Goal: Task Accomplishment & Management: Manage account settings

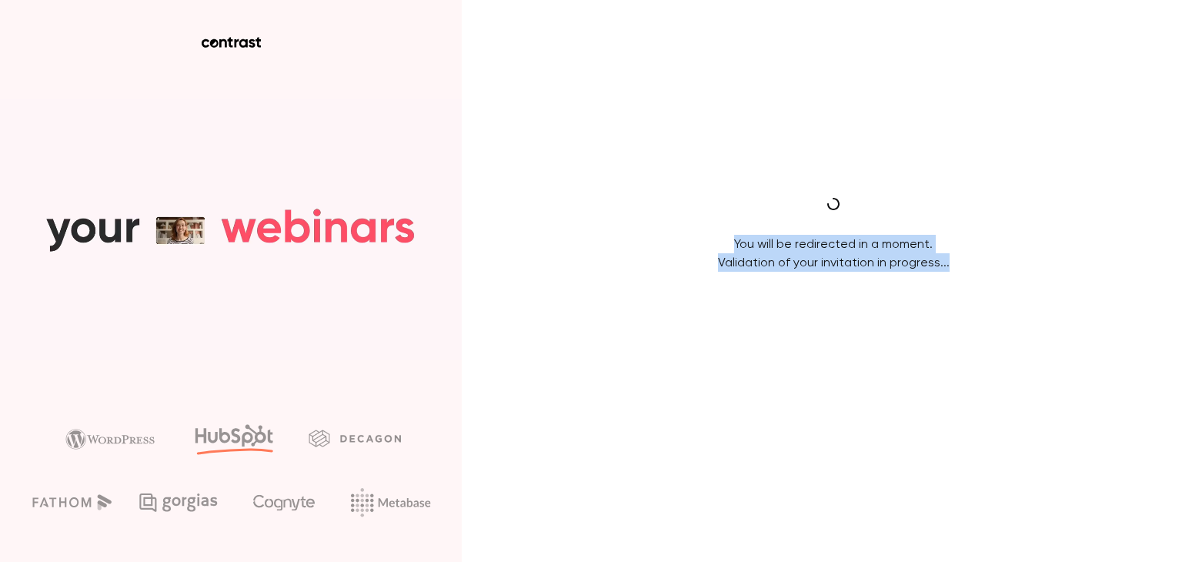
drag, startPoint x: 737, startPoint y: 241, endPoint x: 991, endPoint y: 274, distance: 256.9
click at [991, 274] on html "You will be redirected in a moment. Validation of your invitation in progress..." at bounding box center [591, 281] width 1182 height 562
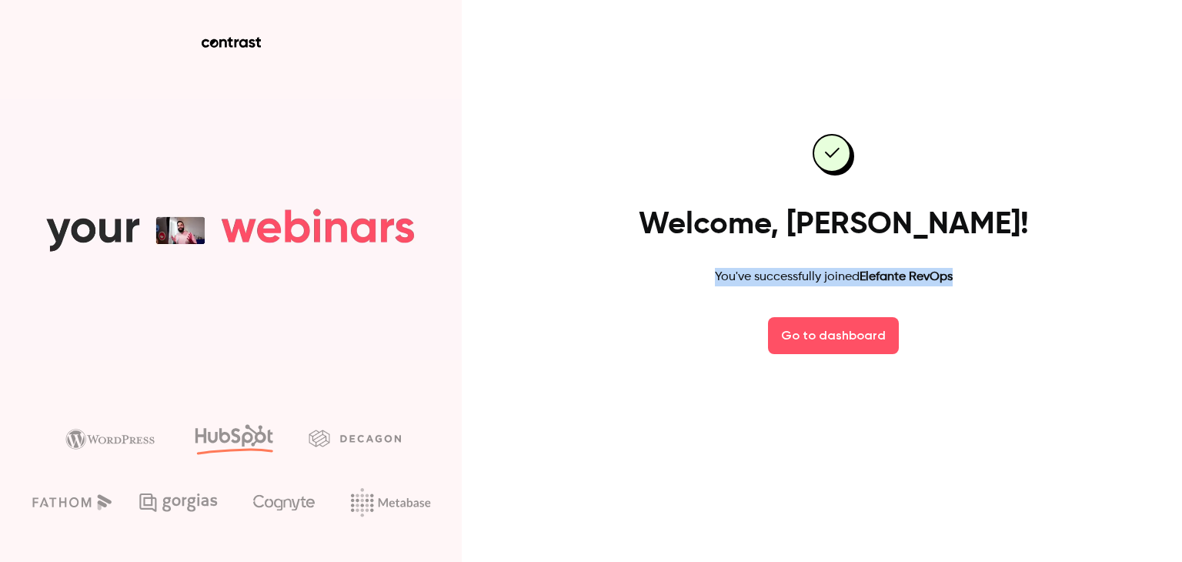
drag, startPoint x: 710, startPoint y: 275, endPoint x: 954, endPoint y: 286, distance: 245.0
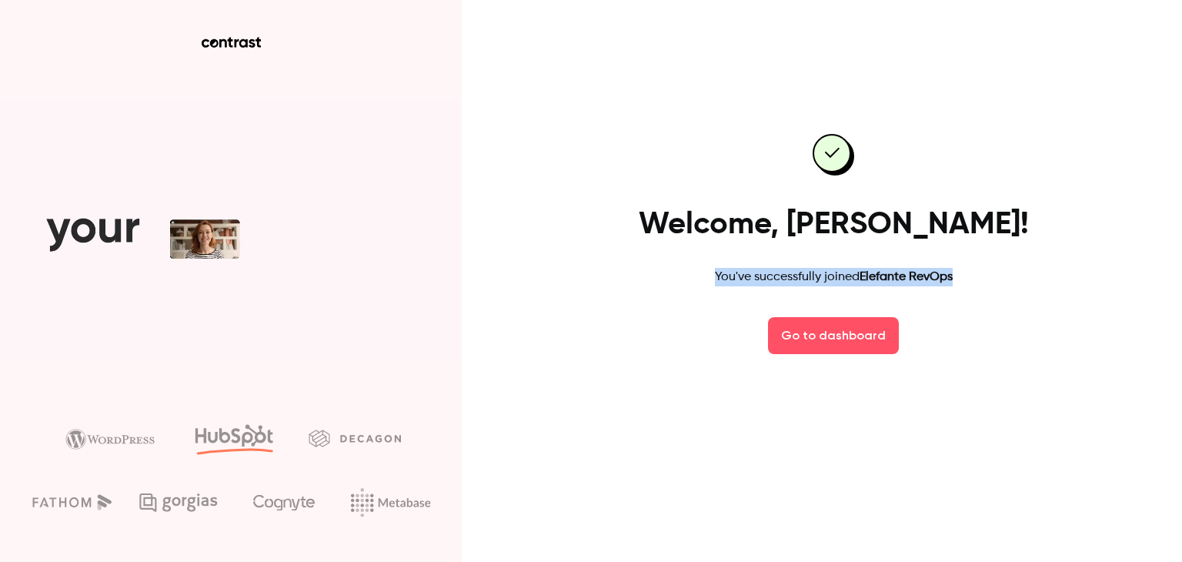
click at [956, 282] on div "Welcome, Samuel! You've successfully joined Elefante RevOps Go to dashboard" at bounding box center [833, 244] width 400 height 306
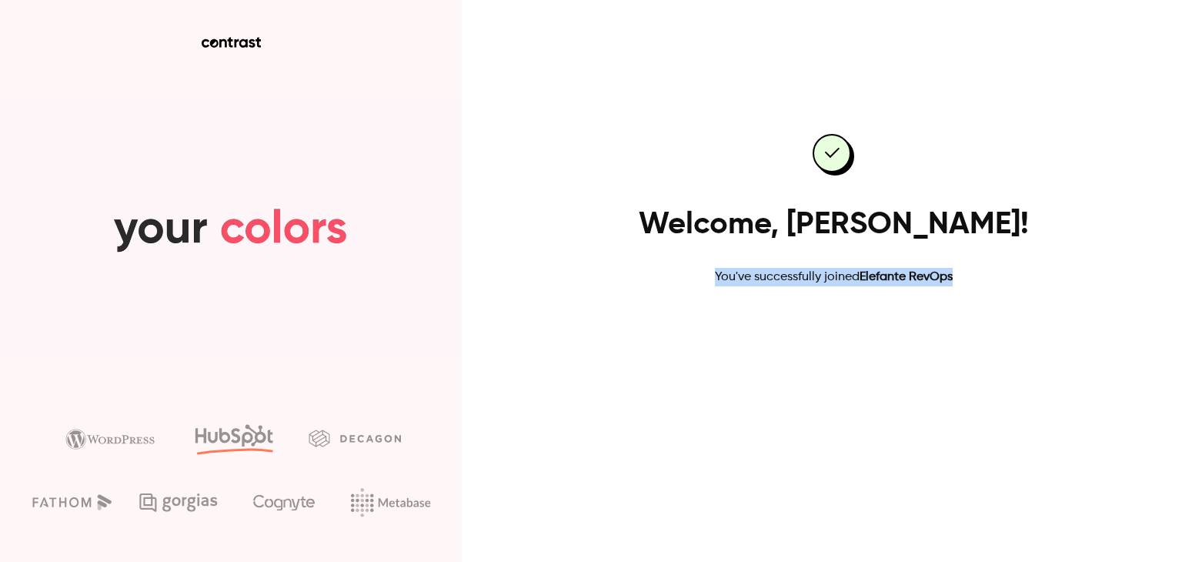
click at [840, 339] on link "Go to dashboard" at bounding box center [833, 335] width 131 height 37
